Goal: Task Accomplishment & Management: Manage account settings

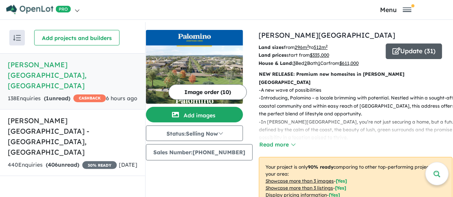
click at [407, 53] on button "Update ( 31 )" at bounding box center [414, 51] width 56 height 16
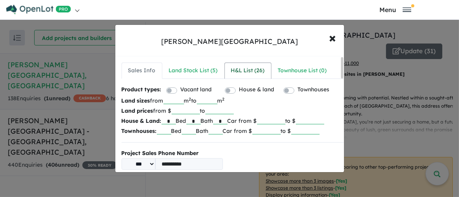
click at [243, 71] on div "H&L List ( 26 )" at bounding box center [248, 70] width 34 height 9
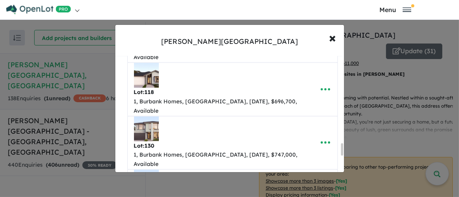
scroll to position [815, 0]
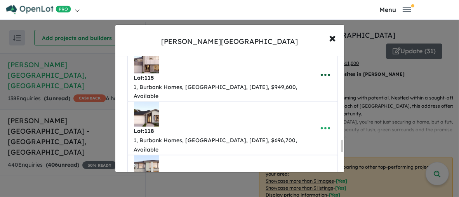
click at [325, 81] on icon "button" at bounding box center [325, 75] width 12 height 12
click at [234, 101] on div "Lot: 115 1, Burbank Homes, West, Jun 2026, $949,600, Available" at bounding box center [220, 75] width 173 height 52
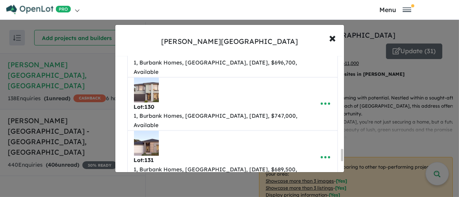
scroll to position [932, 0]
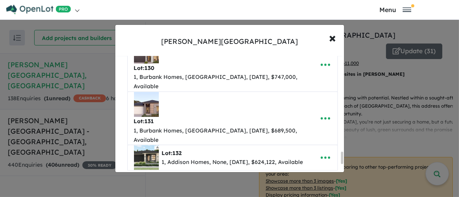
click at [375, 33] on div "**********" at bounding box center [229, 98] width 459 height 197
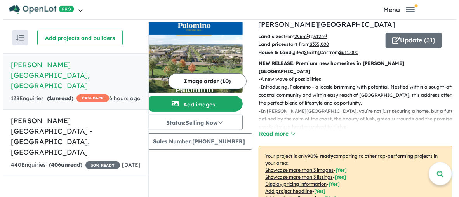
scroll to position [0, 3]
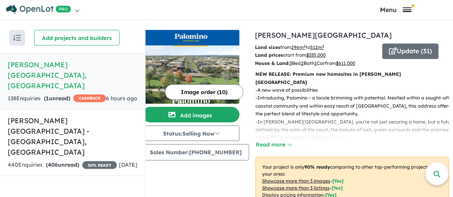
click at [407, 10] on span "Toggle navigation" at bounding box center [407, 9] width 9 height 5
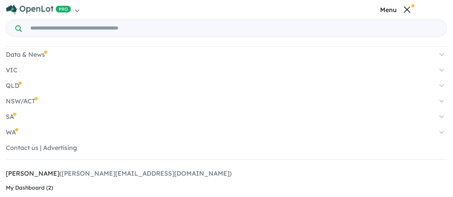
click at [407, 10] on span "Toggle navigation" at bounding box center [407, 9] width 7 height 7
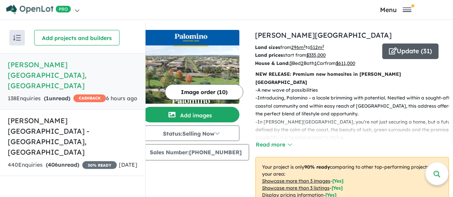
click at [414, 52] on button "Update ( 31 )" at bounding box center [410, 51] width 56 height 16
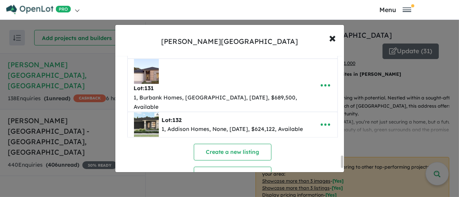
scroll to position [970, 0]
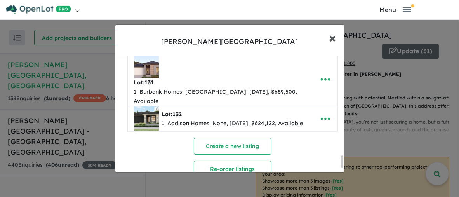
click at [334, 40] on span "×" at bounding box center [332, 37] width 7 height 17
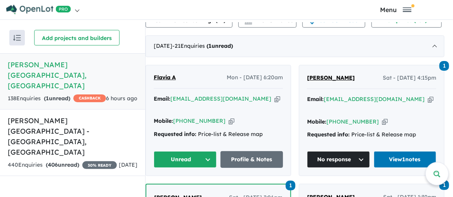
scroll to position [311, 0]
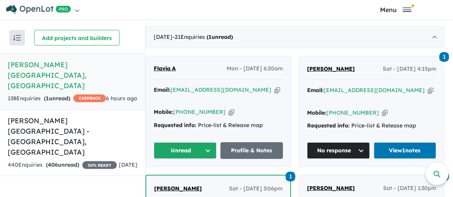
click at [212, 142] on button "Unread" at bounding box center [185, 150] width 63 height 17
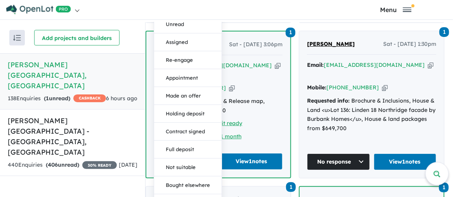
scroll to position [466, 0]
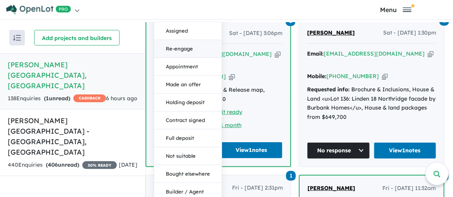
click at [197, 40] on button "Re-engage" at bounding box center [188, 49] width 68 height 18
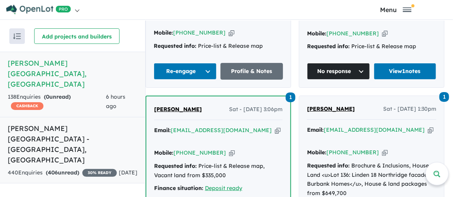
scroll to position [2, 0]
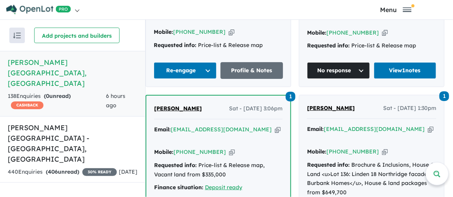
click at [115, 161] on div "Recent enquiries first Most unread enquiries first Most enquiries first By name…" at bounding box center [72, 108] width 145 height 177
click at [62, 64] on h5 "Palomino - Armstrong Creek , VIC" at bounding box center [73, 72] width 130 height 31
click at [28, 64] on h5 "Palomino - Armstrong Creek , VIC" at bounding box center [73, 72] width 130 height 31
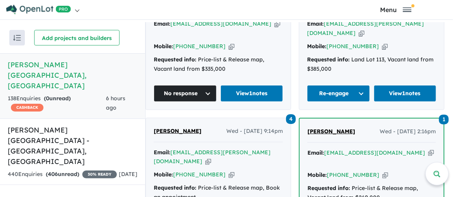
click at [15, 64] on h5 "Palomino - Armstrong Creek , VIC" at bounding box center [73, 74] width 130 height 31
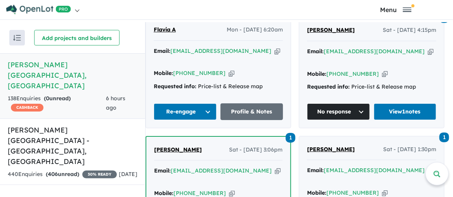
scroll to position [311, 0]
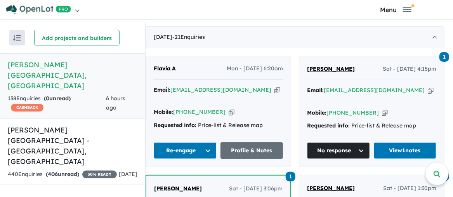
click at [210, 142] on button "Re-engage" at bounding box center [185, 150] width 63 height 17
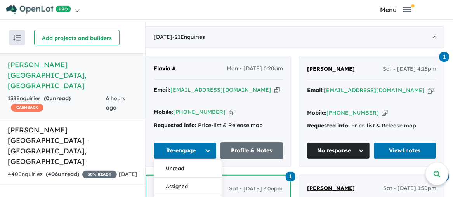
click at [107, 153] on div "Recent enquiries first Most unread enquiries first Most enquiries first By name…" at bounding box center [72, 110] width 145 height 177
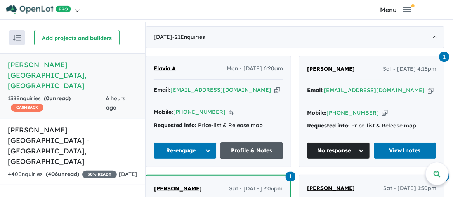
click at [257, 142] on link "Profile & Notes" at bounding box center [251, 150] width 63 height 17
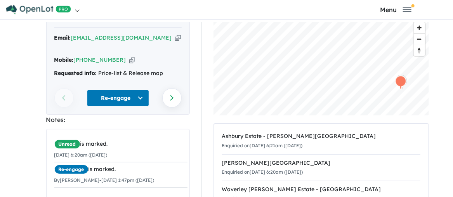
scroll to position [145, 0]
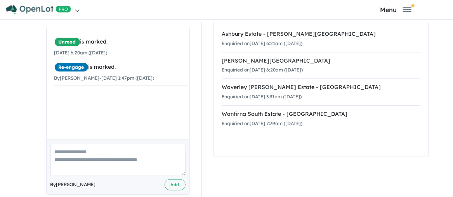
click at [55, 144] on textarea at bounding box center [117, 160] width 135 height 32
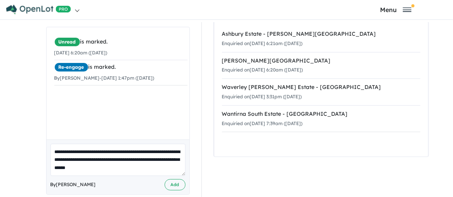
click at [71, 158] on textarea "**********" at bounding box center [117, 160] width 135 height 32
click at [69, 149] on textarea "**********" at bounding box center [117, 160] width 135 height 32
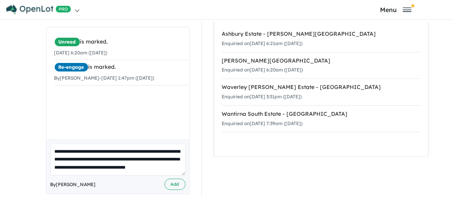
click at [95, 157] on textarea "**********" at bounding box center [117, 160] width 135 height 32
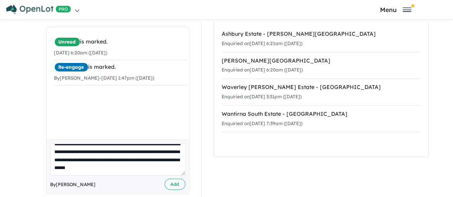
scroll to position [11, 0]
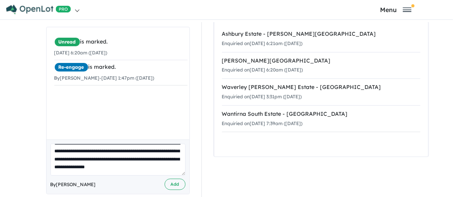
click at [97, 156] on textarea "**********" at bounding box center [117, 160] width 135 height 32
click at [116, 163] on textarea "**********" at bounding box center [117, 160] width 135 height 32
type textarea "**********"
click at [172, 179] on button "Add" at bounding box center [175, 184] width 21 height 11
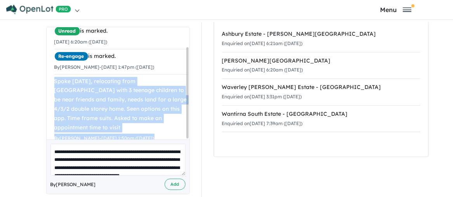
scroll to position [24, 0]
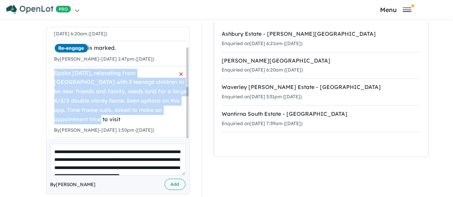
drag, startPoint x: 52, startPoint y: 81, endPoint x: 62, endPoint y: 107, distance: 28.3
click at [62, 107] on div "Spoke [DATE], relocating from [GEOGRAPHIC_DATA] with 3 teenage children to be n…" at bounding box center [120, 97] width 133 height 56
copy div "Spoke [DATE], relocating from [GEOGRAPHIC_DATA] with 3 teenage children to be n…"
